Goal: Information Seeking & Learning: Learn about a topic

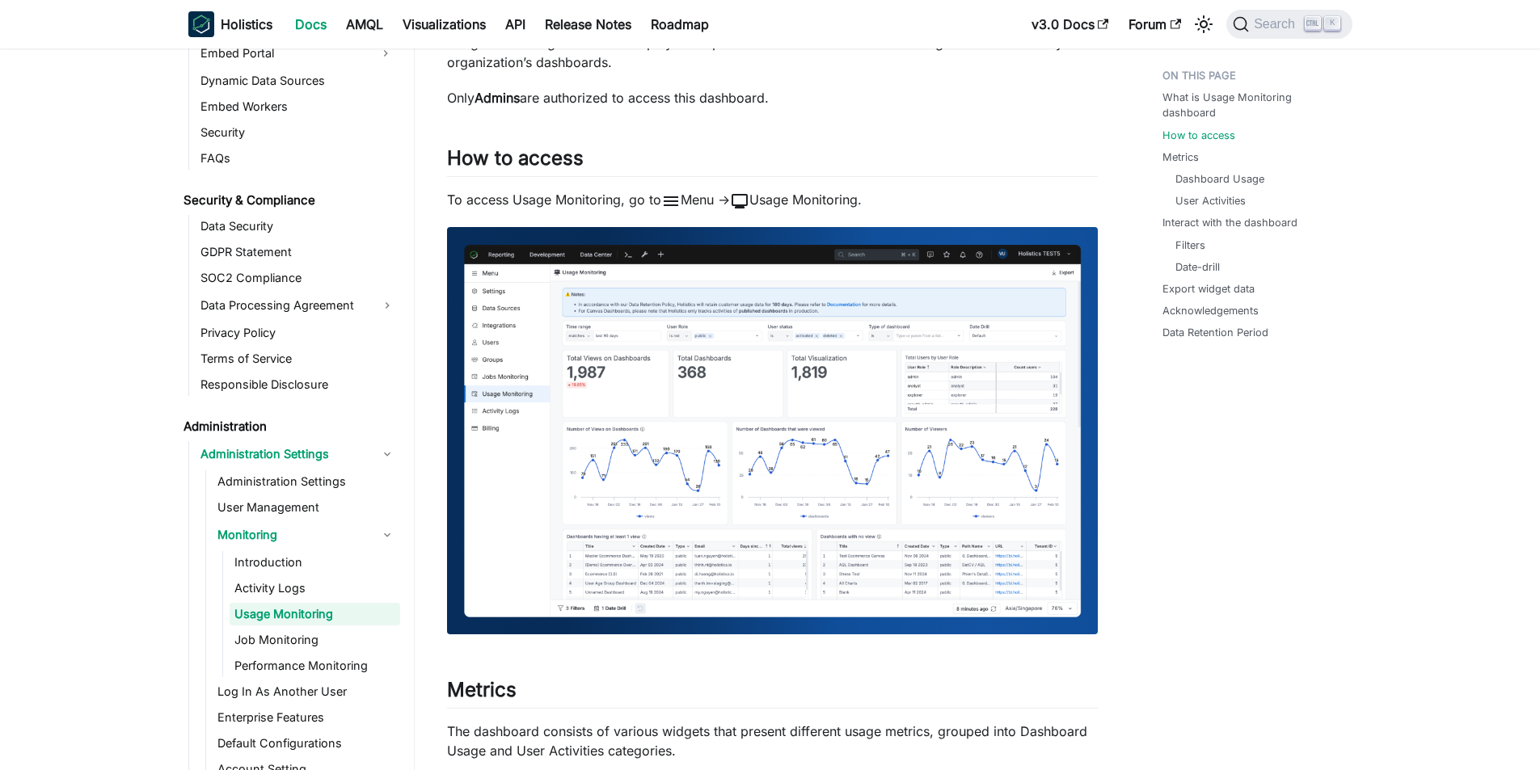
scroll to position [404, 0]
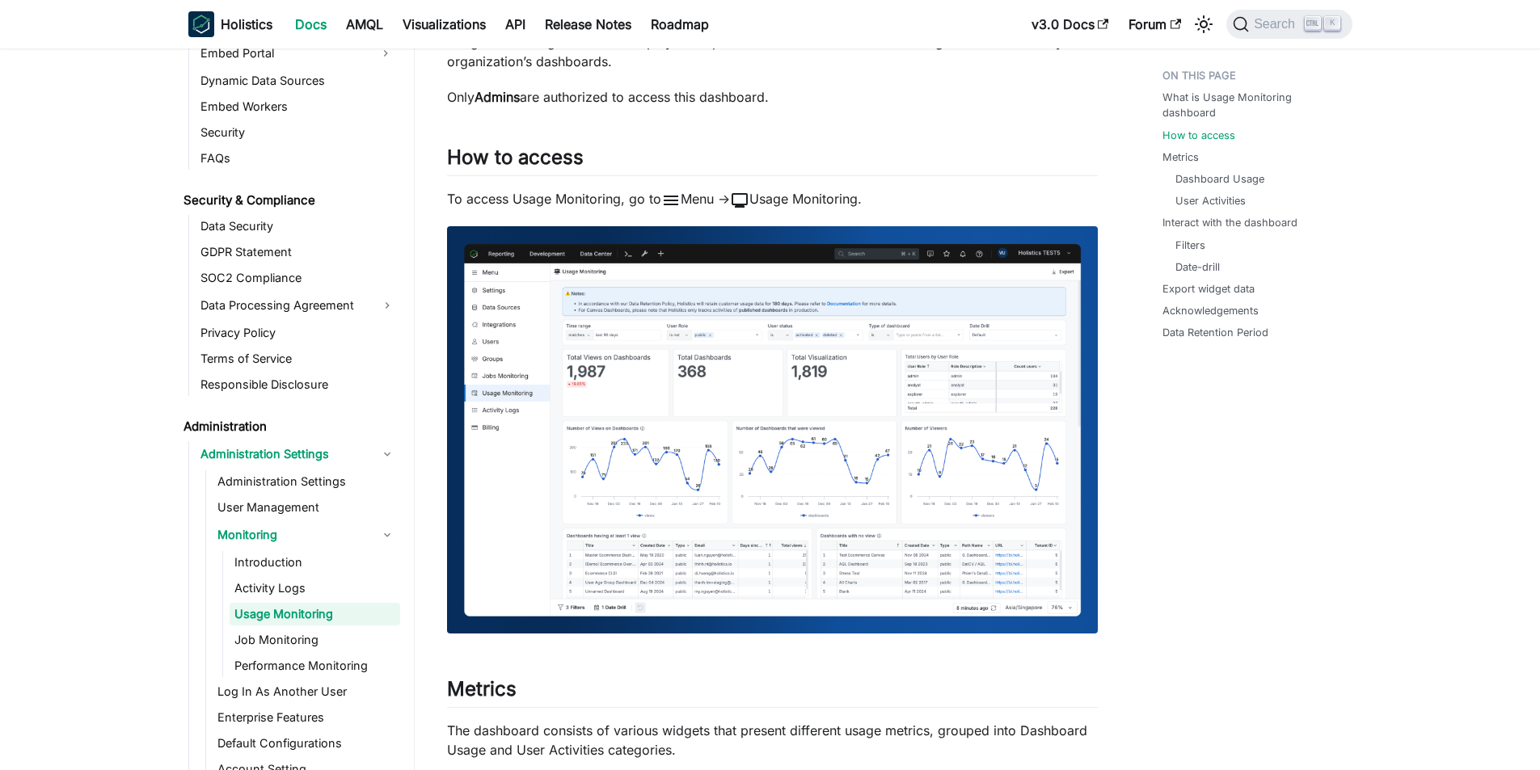
click at [928, 396] on img at bounding box center [772, 429] width 651 height 407
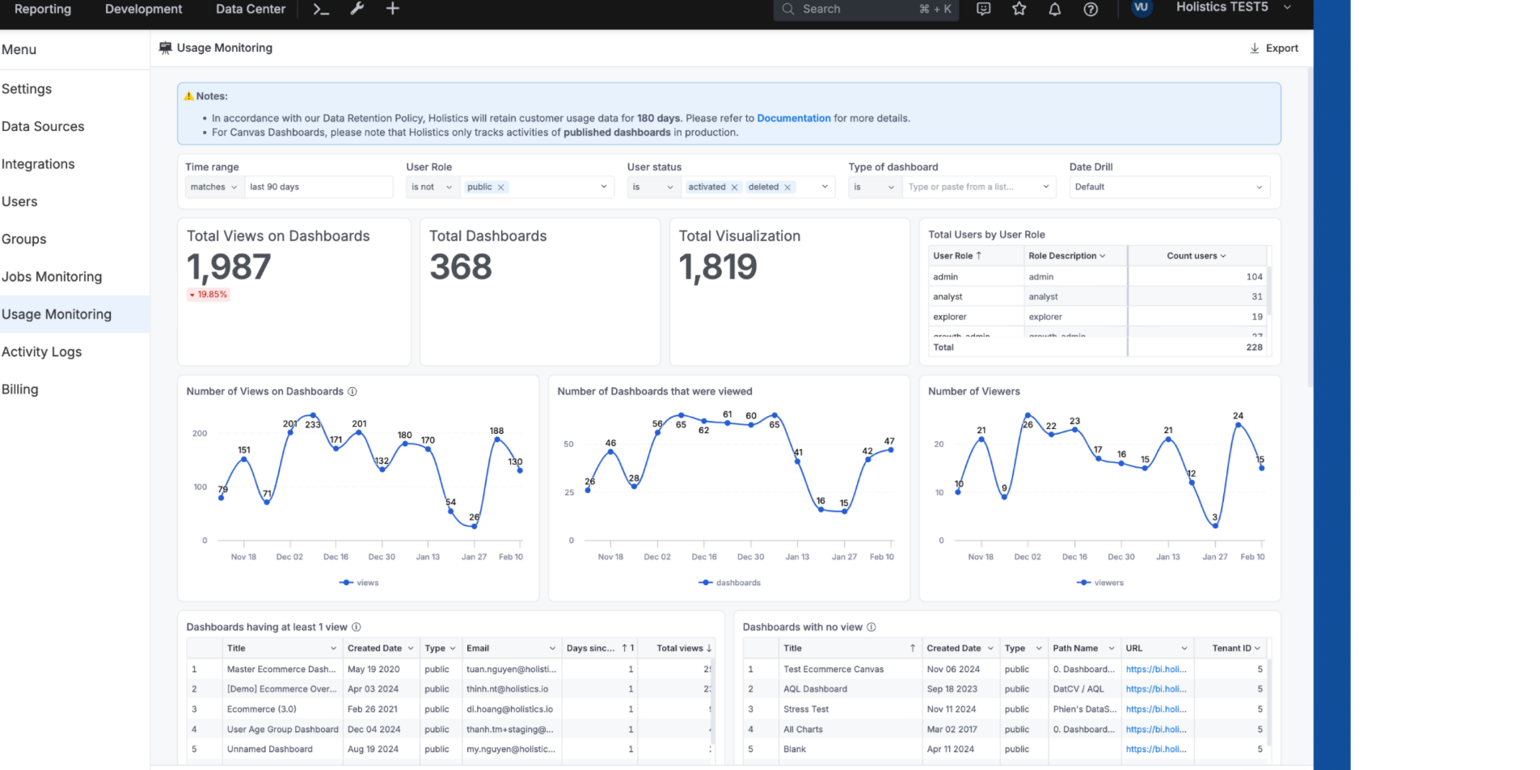
drag, startPoint x: 1050, startPoint y: 376, endPoint x: 899, endPoint y: 376, distance: 151.1
click at [899, 376] on img at bounding box center [637, 394] width 1427 height 892
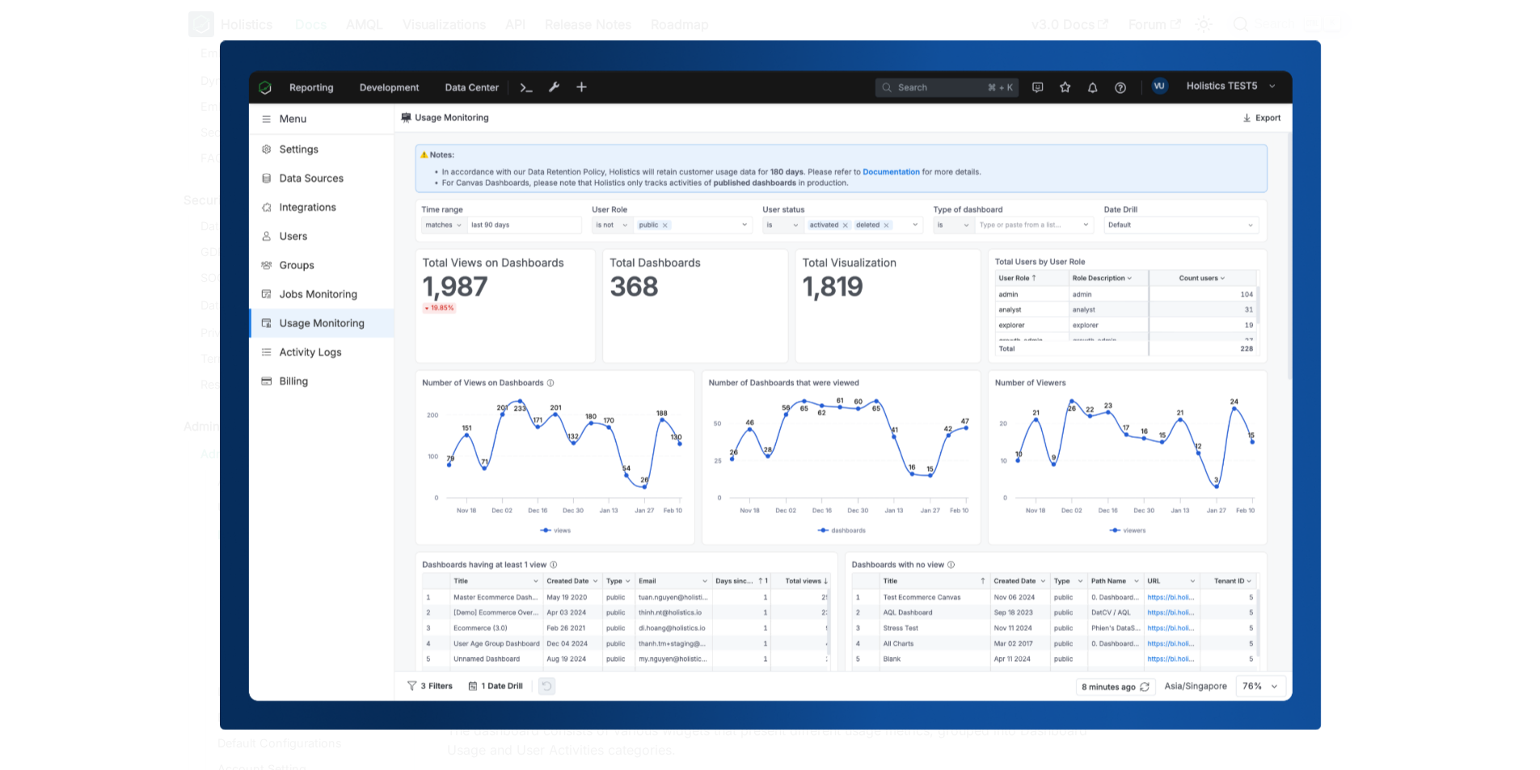
click at [908, 377] on img at bounding box center [769, 384] width 1101 height 689
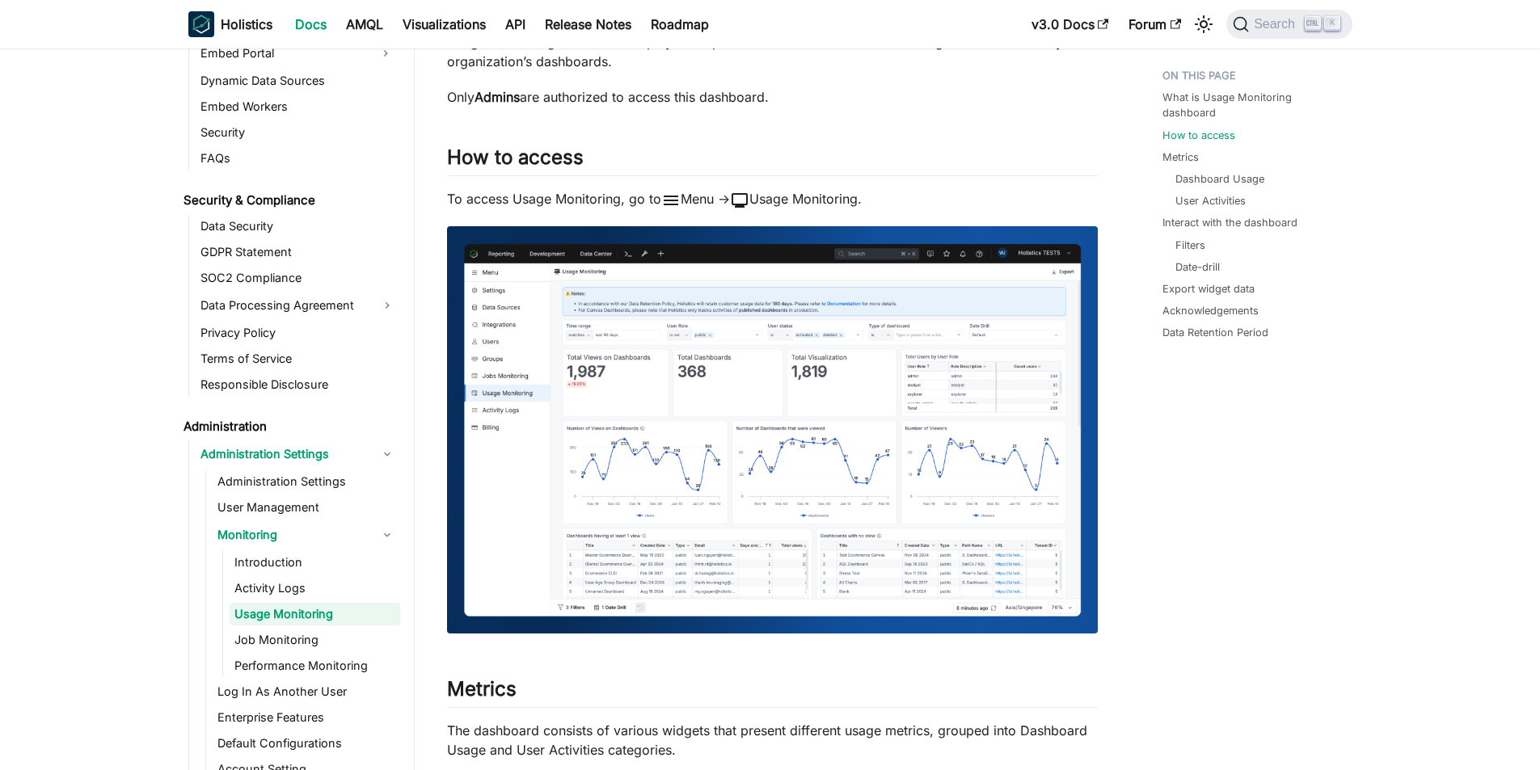
click at [908, 377] on img at bounding box center [772, 429] width 651 height 407
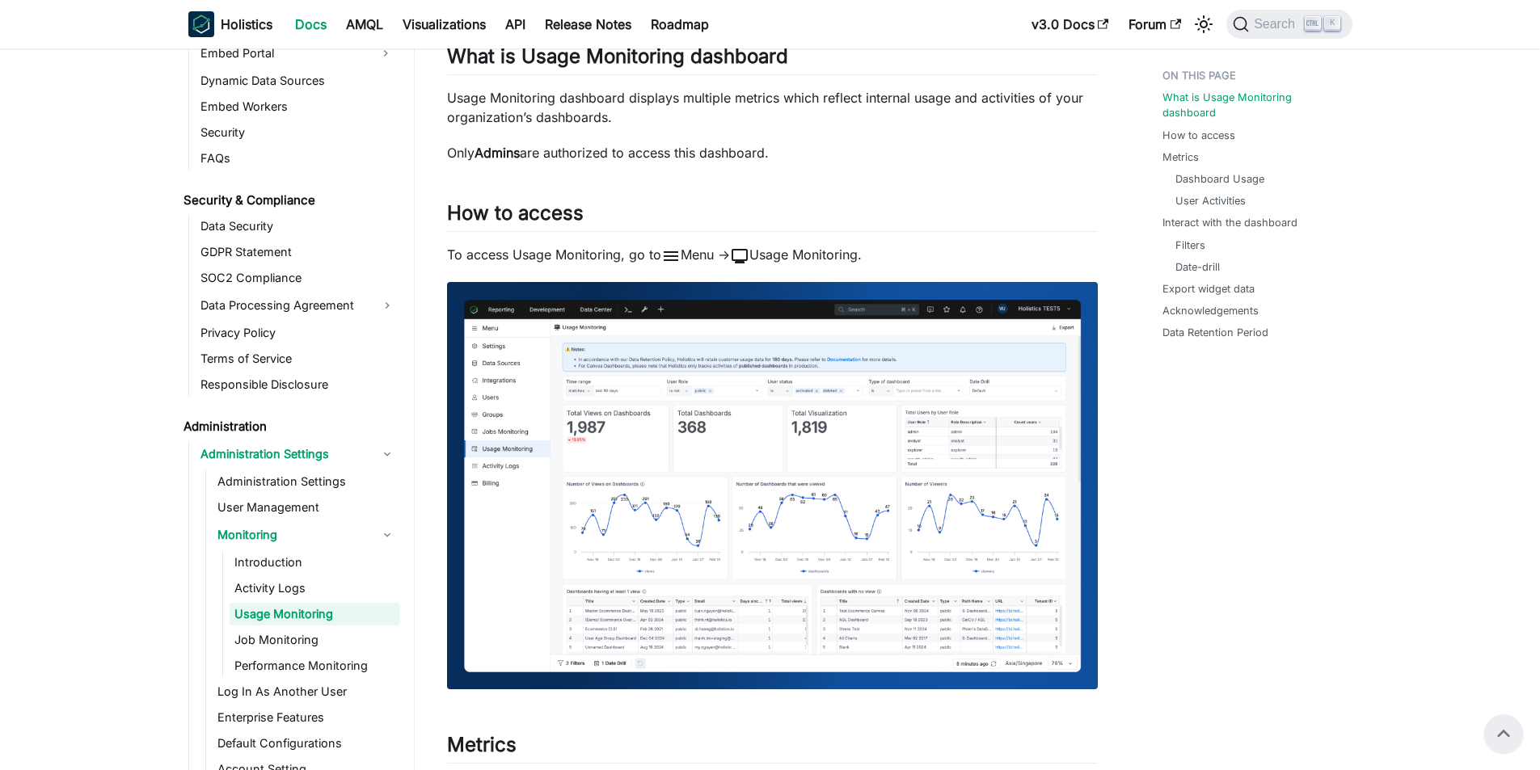
scroll to position [323, 0]
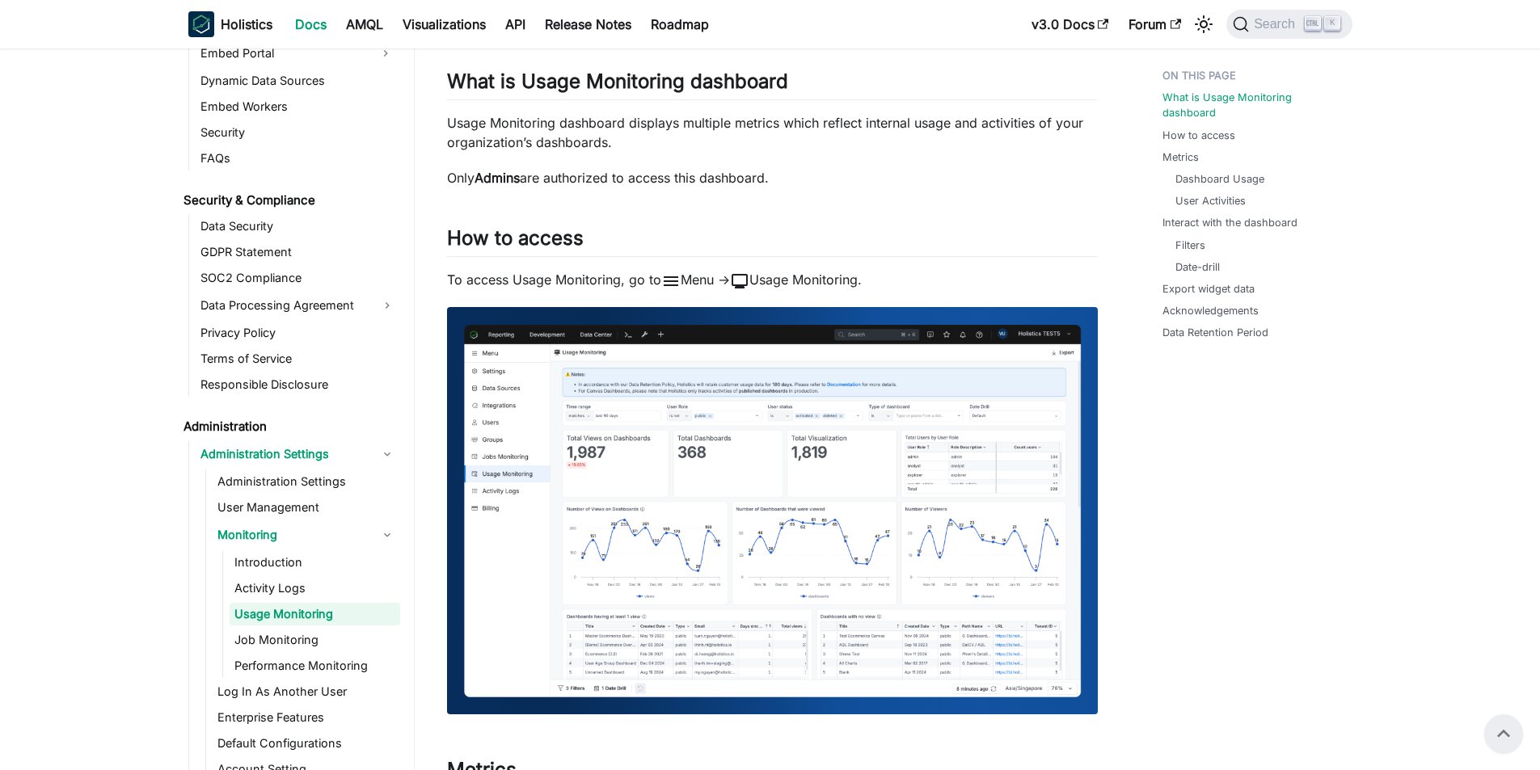
click at [943, 400] on img at bounding box center [772, 510] width 651 height 407
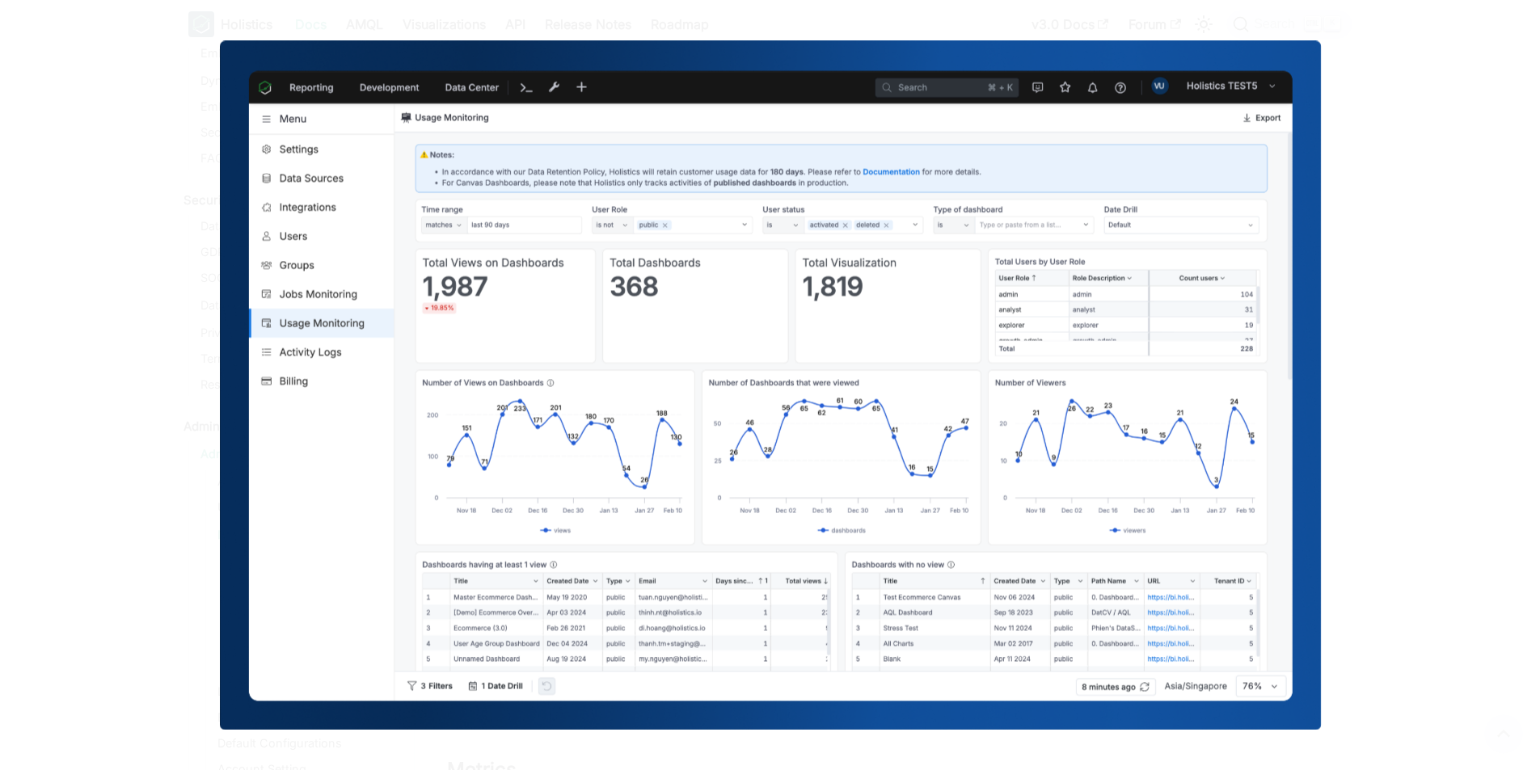
click at [1408, 514] on div at bounding box center [770, 385] width 1540 height 770
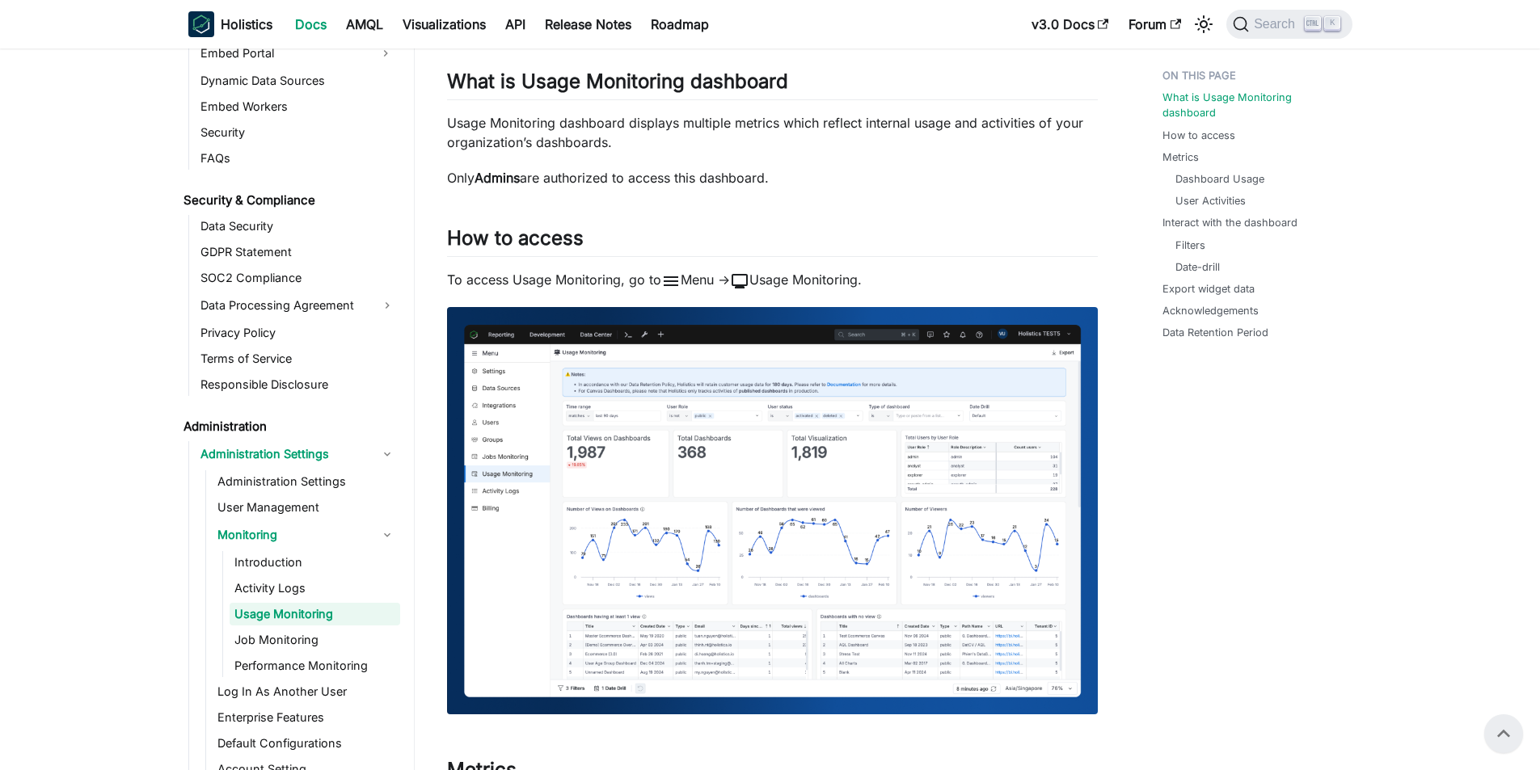
click at [1054, 520] on img at bounding box center [772, 510] width 651 height 407
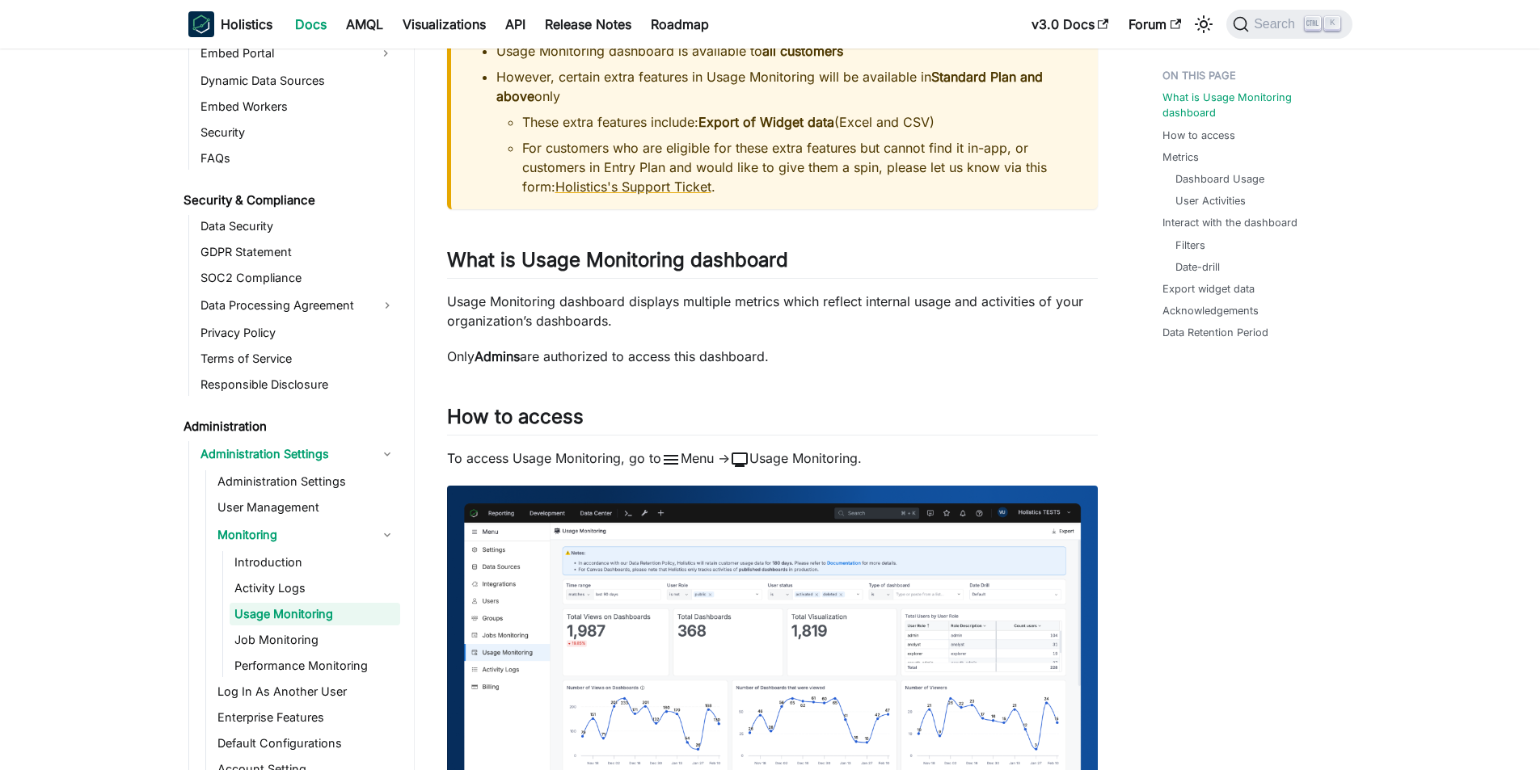
scroll to position [242, 0]
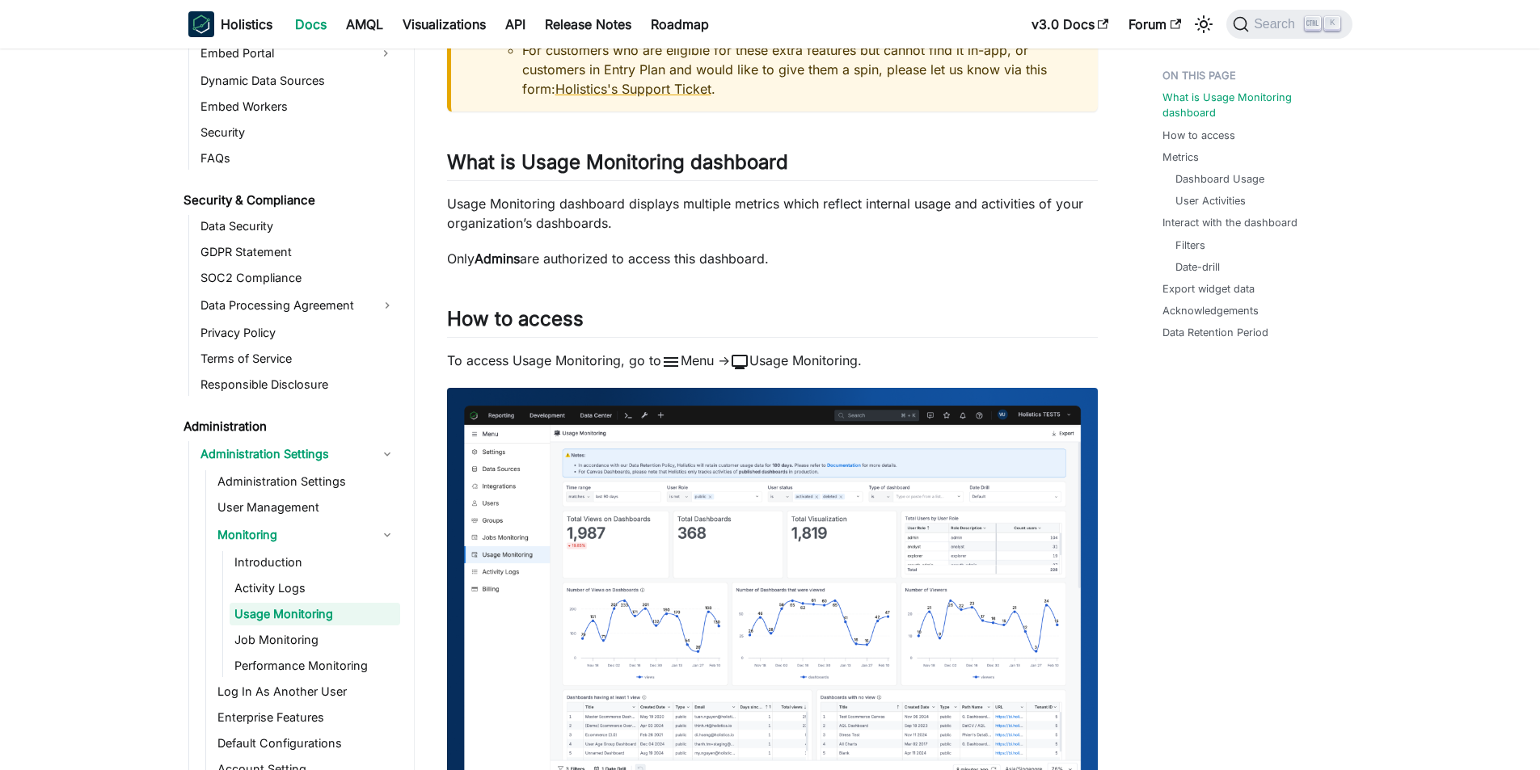
click at [892, 595] on img at bounding box center [772, 591] width 651 height 407
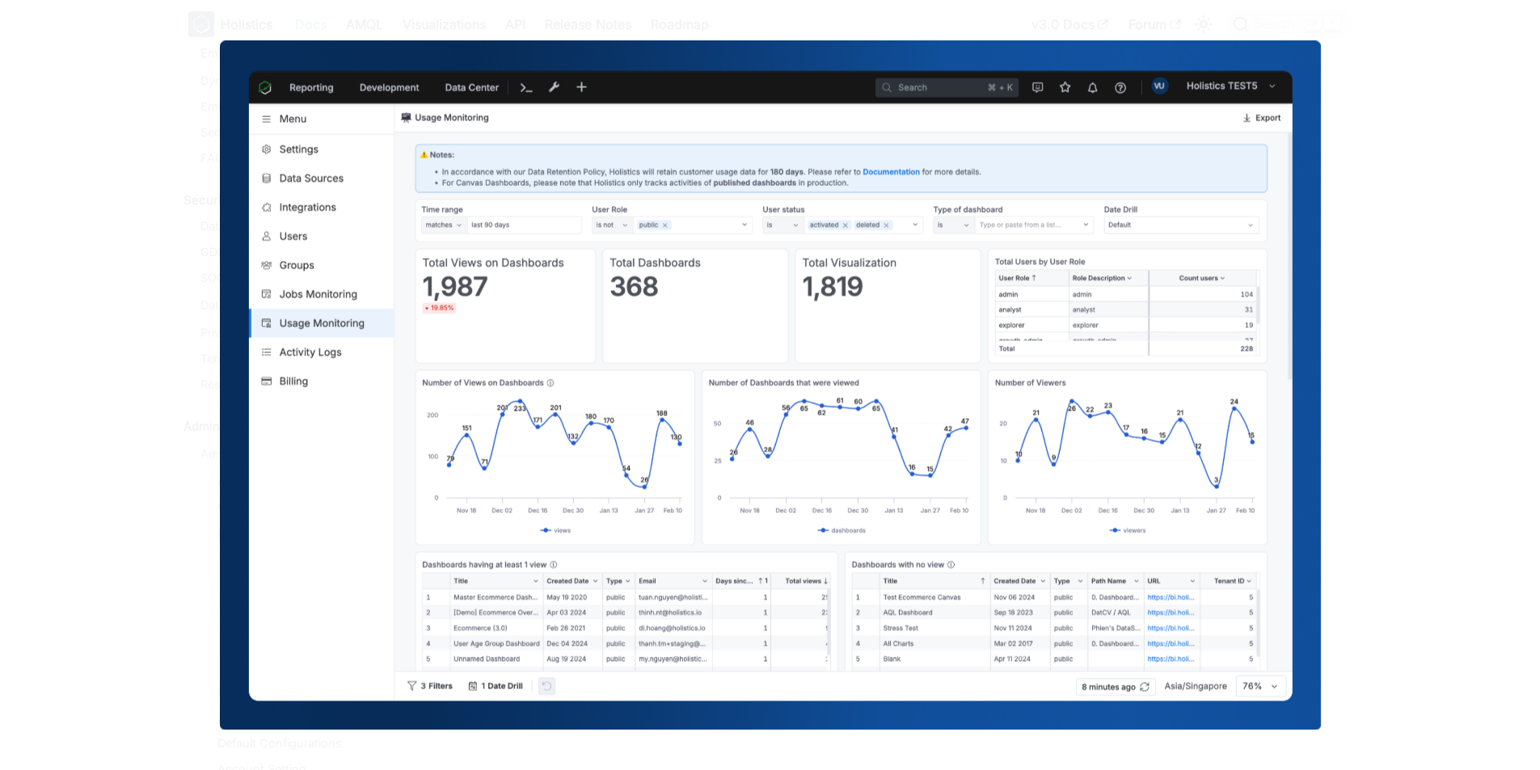
click at [455, 4] on div at bounding box center [770, 385] width 1540 height 770
